Goal: Task Accomplishment & Management: Manage account settings

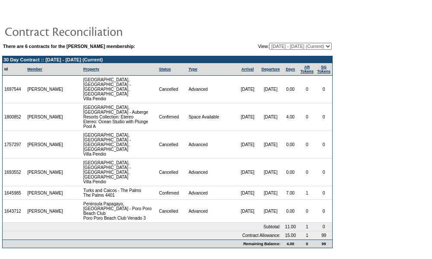
click at [269, 48] on select "04/27/23 - 08/31/24 09/01/24 - 08/31/25 09/01/25 - 08/31/26 (Current) 09/01/26 …" at bounding box center [300, 46] width 63 height 7
select select "140867"
click at [269, 43] on select "04/27/23 - 08/31/24 09/01/24 - 08/31/25 09/01/25 - 08/31/26 (Current) 09/01/26 …" at bounding box center [300, 46] width 63 height 7
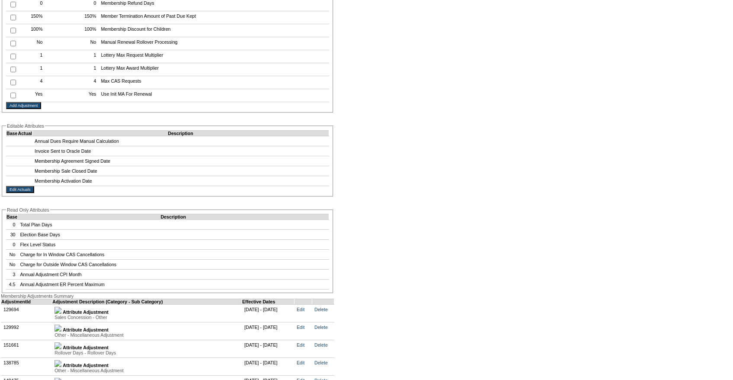
scroll to position [1663, 0]
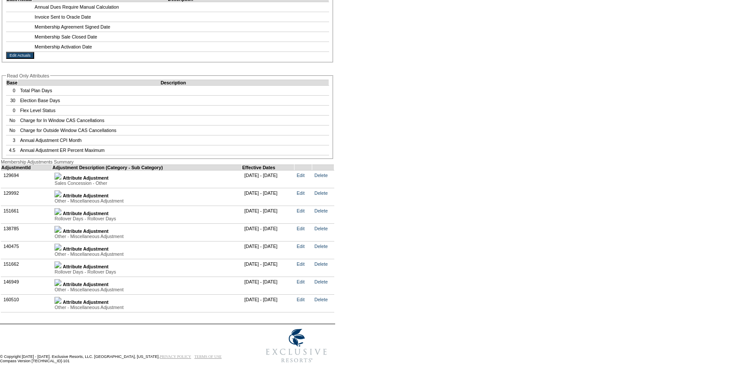
click at [61, 264] on img at bounding box center [57, 264] width 7 height 7
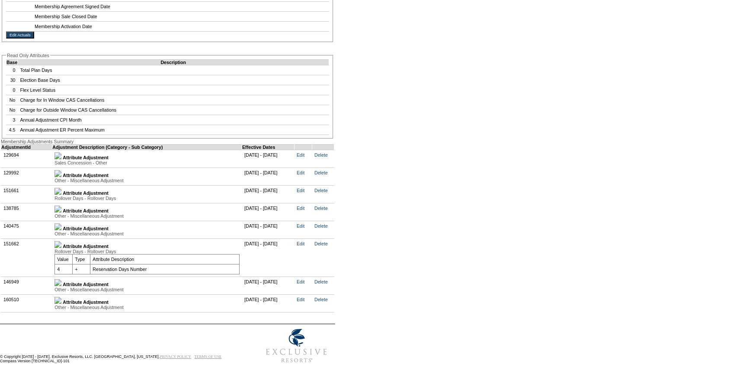
scroll to position [1693, 0]
click at [61, 280] on img at bounding box center [57, 282] width 7 height 7
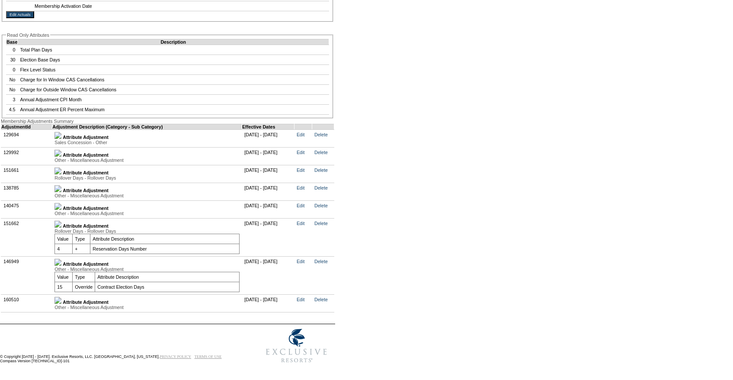
click at [62, 294] on td "Attribute Adjustment Other - Miscellaneous Adjustment Value Type Attribute Desc…" at bounding box center [147, 275] width 190 height 38
click at [61, 304] on link at bounding box center [57, 301] width 7 height 5
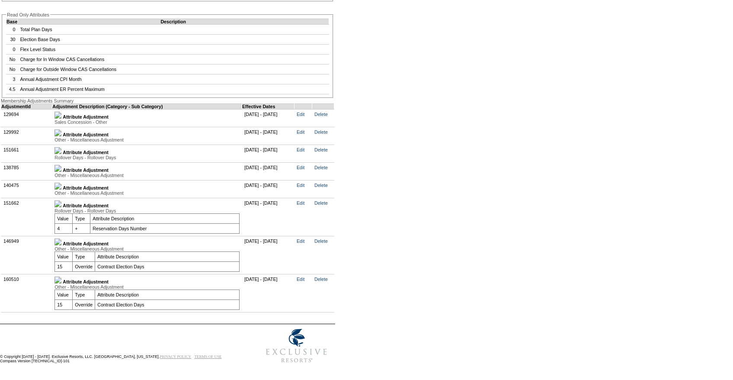
click at [61, 189] on img at bounding box center [57, 185] width 7 height 7
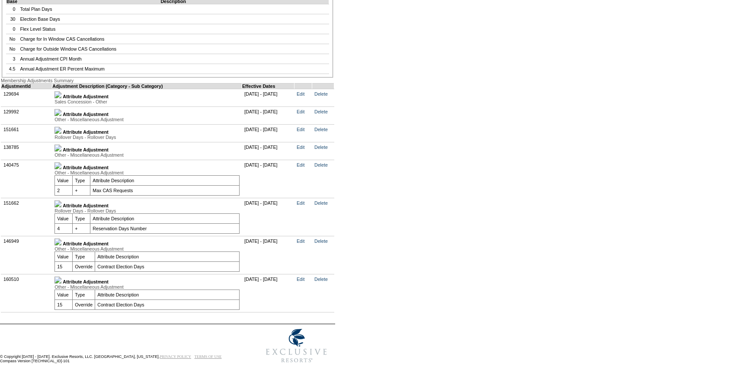
click at [61, 152] on link at bounding box center [57, 149] width 7 height 5
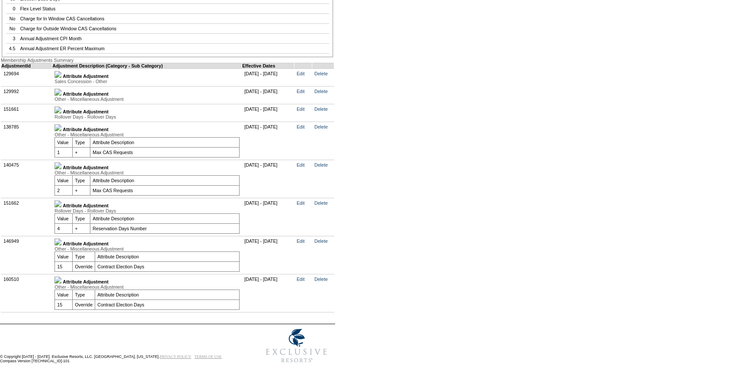
click at [61, 131] on img at bounding box center [57, 127] width 7 height 7
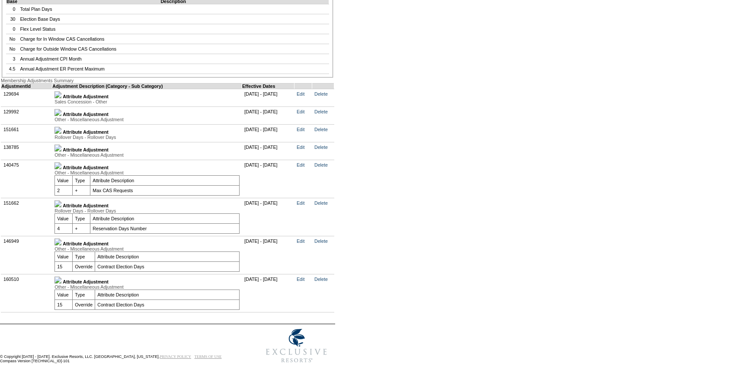
click at [61, 134] on img at bounding box center [57, 130] width 7 height 7
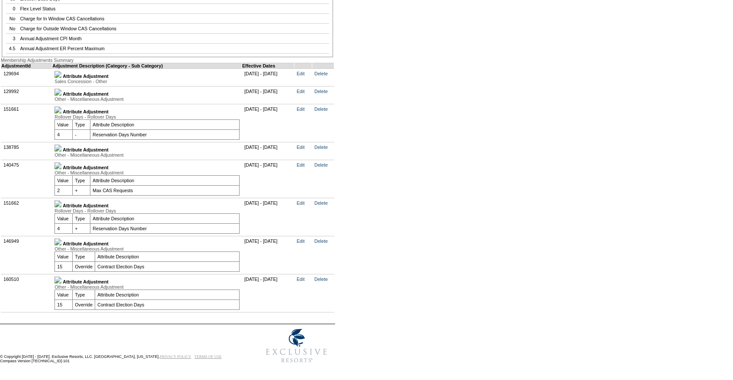
click at [61, 113] on img at bounding box center [57, 109] width 7 height 7
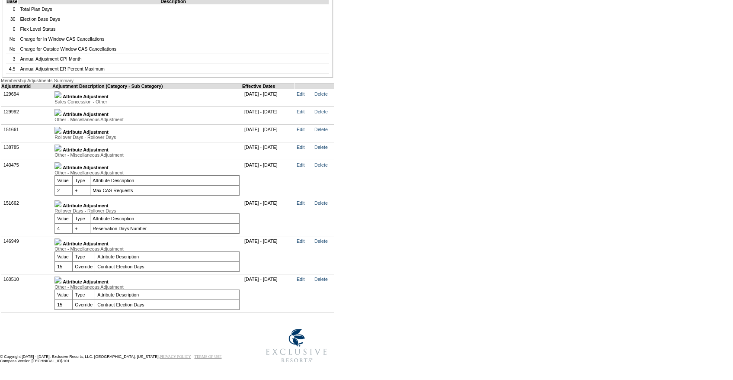
scroll to position [1751, 0]
click at [61, 144] on img at bounding box center [57, 147] width 7 height 7
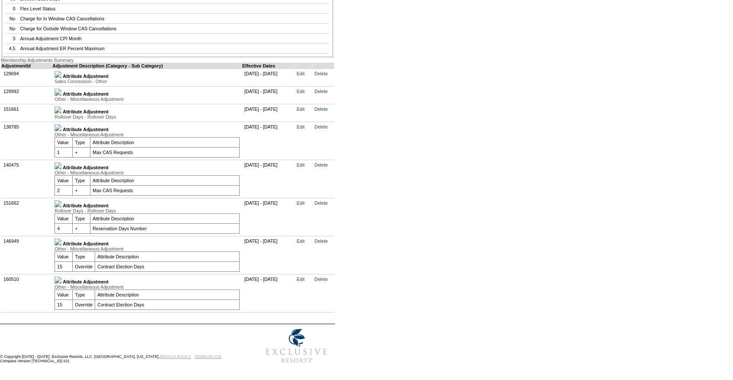
click at [61, 131] on img at bounding box center [57, 127] width 7 height 7
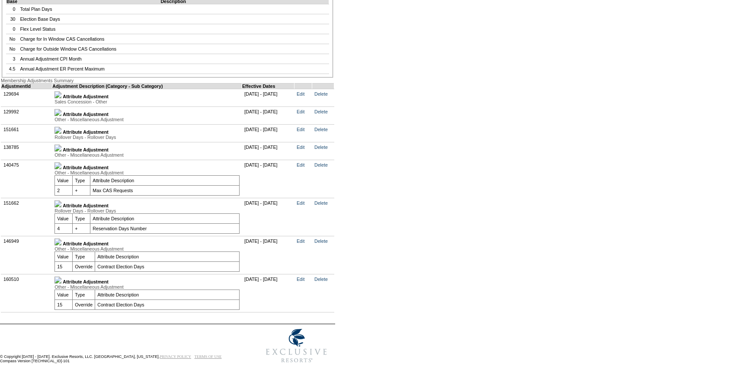
click at [62, 124] on td "Attribute Adjustment Other - Miscellaneous Adjustment Value Type Attribute Desc…" at bounding box center [147, 115] width 190 height 18
click at [61, 114] on img at bounding box center [57, 112] width 7 height 7
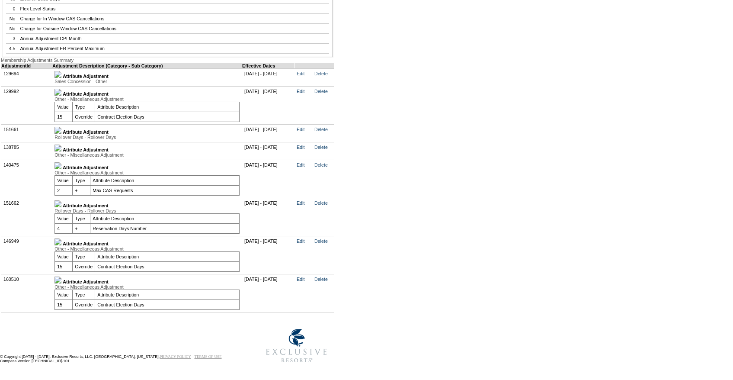
click at [61, 96] on img at bounding box center [57, 92] width 7 height 7
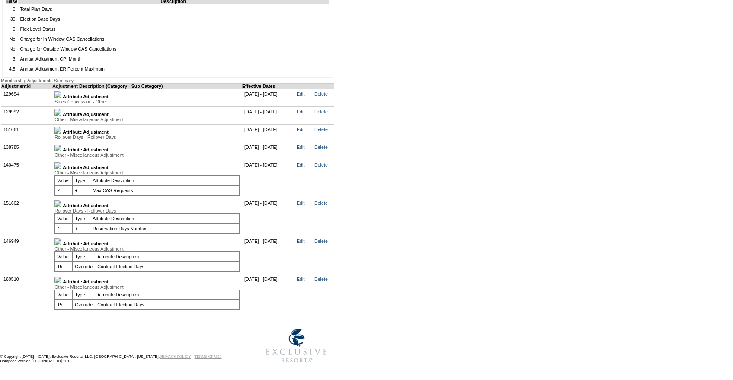
click at [61, 162] on img at bounding box center [57, 165] width 7 height 7
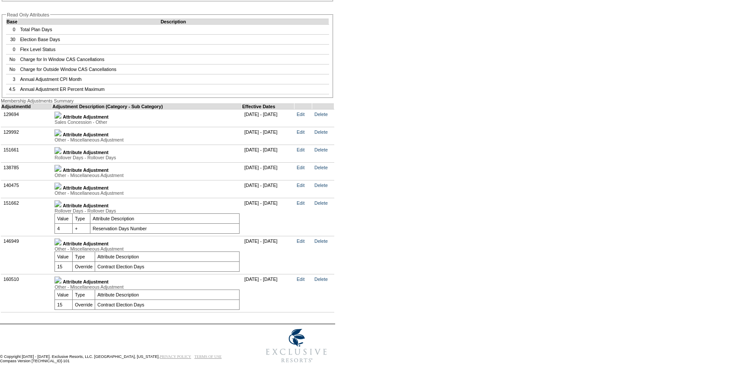
click at [60, 198] on td "Attribute Adjustment Rollover Days - Rollover Days Value Type Attribute Descrip…" at bounding box center [147, 217] width 190 height 38
click at [64, 208] on div "Rollover Days - Rollover Days" at bounding box center [146, 210] width 185 height 5
click at [61, 200] on img at bounding box center [57, 203] width 7 height 7
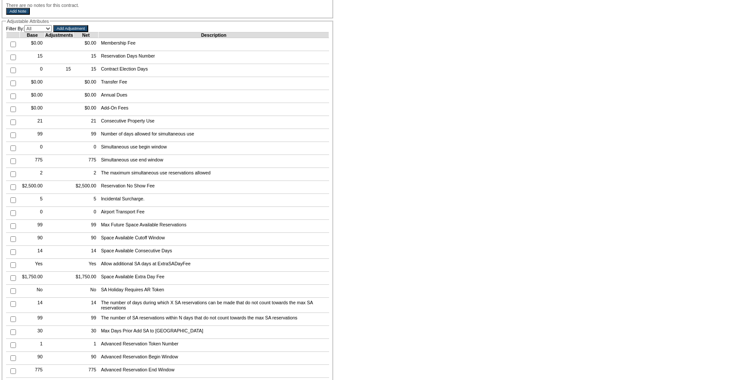
scroll to position [84, 0]
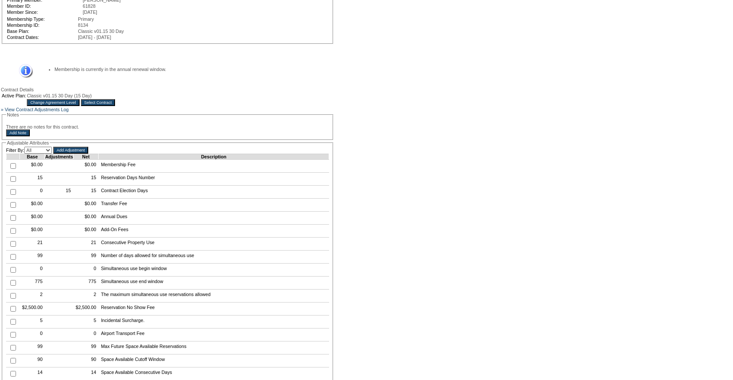
click at [115, 104] on input "Select Contract" at bounding box center [98, 102] width 35 height 7
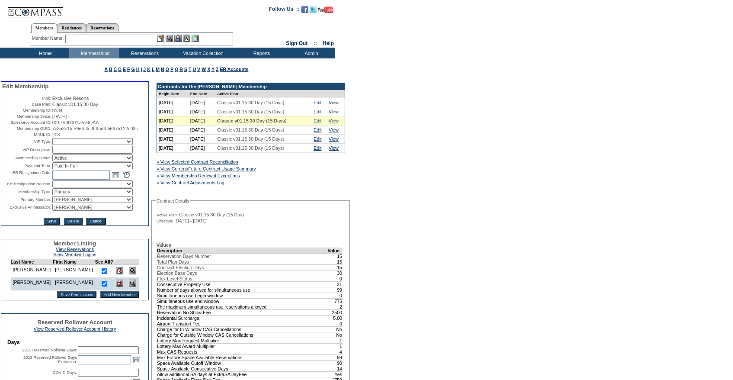
scroll to position [19, 0]
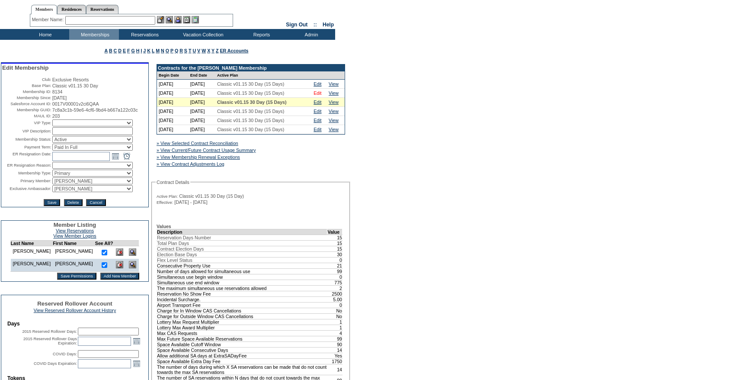
click at [321, 96] on link "Edit" at bounding box center [317, 92] width 8 height 5
